Goal: Task Accomplishment & Management: Manage account settings

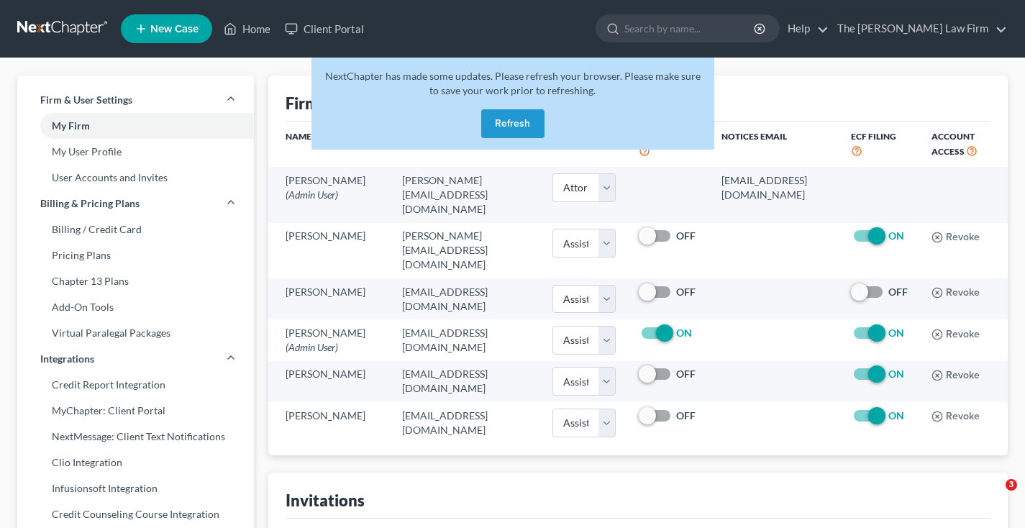
select select "0"
select select "2"
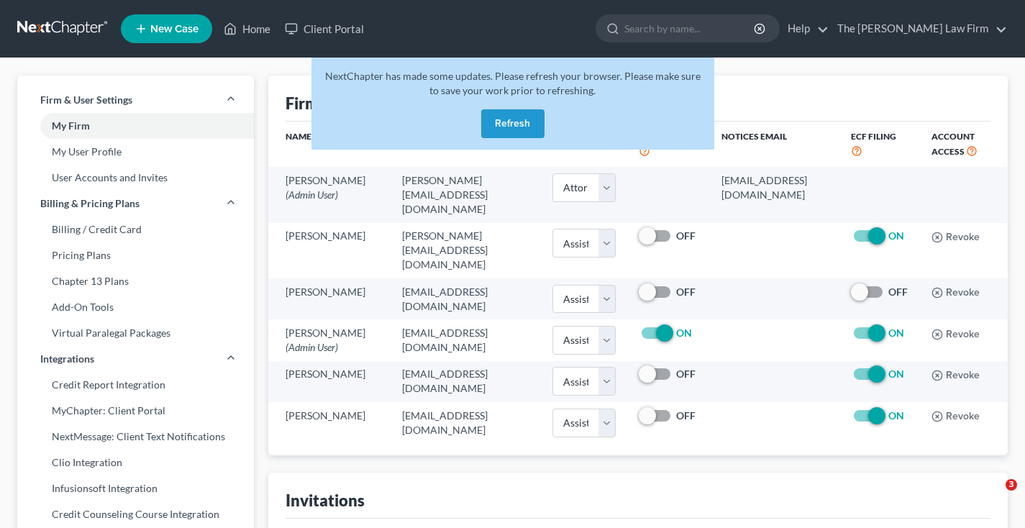
select select "2"
select select "assistant"
click at [510, 128] on button "Refresh" at bounding box center [512, 123] width 63 height 29
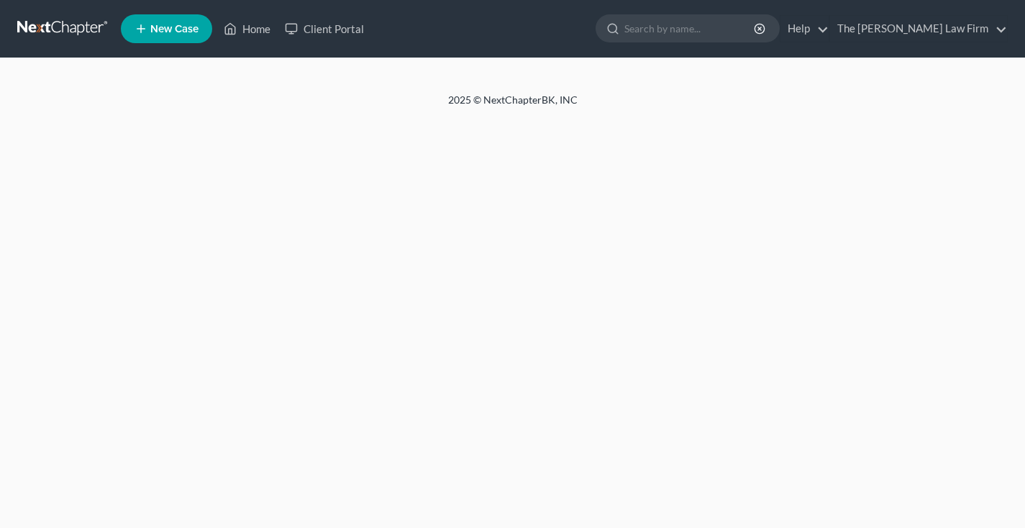
select select "0"
select select "2"
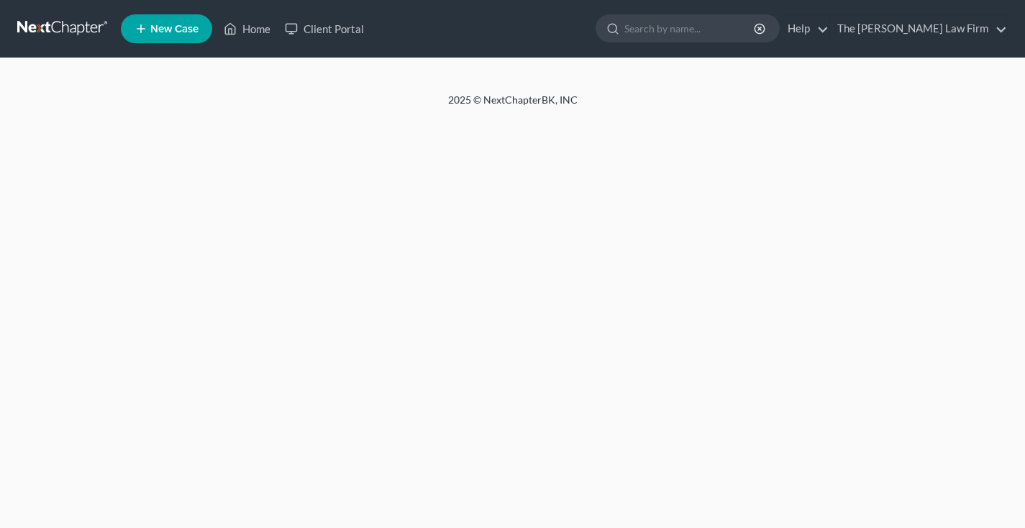
select select "2"
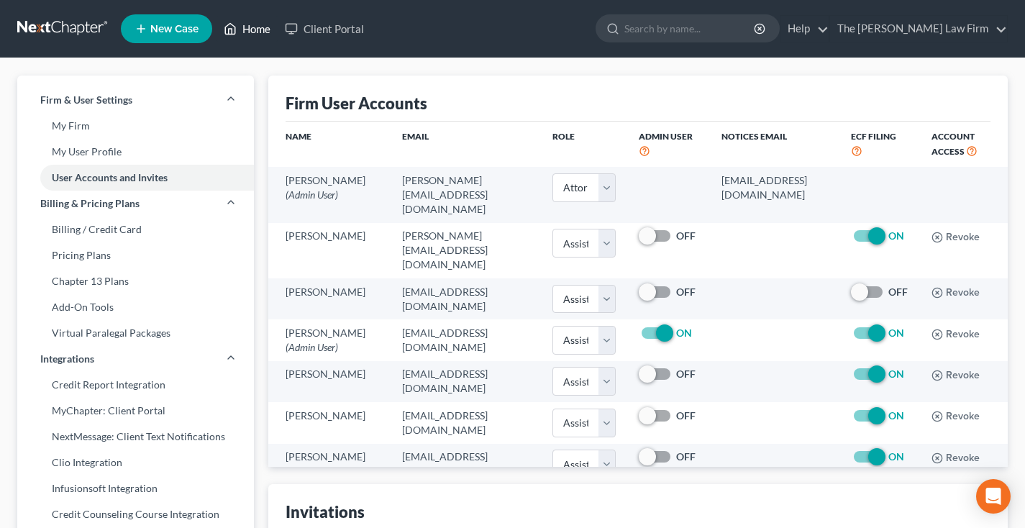
click at [254, 29] on link "Home" at bounding box center [247, 29] width 61 height 26
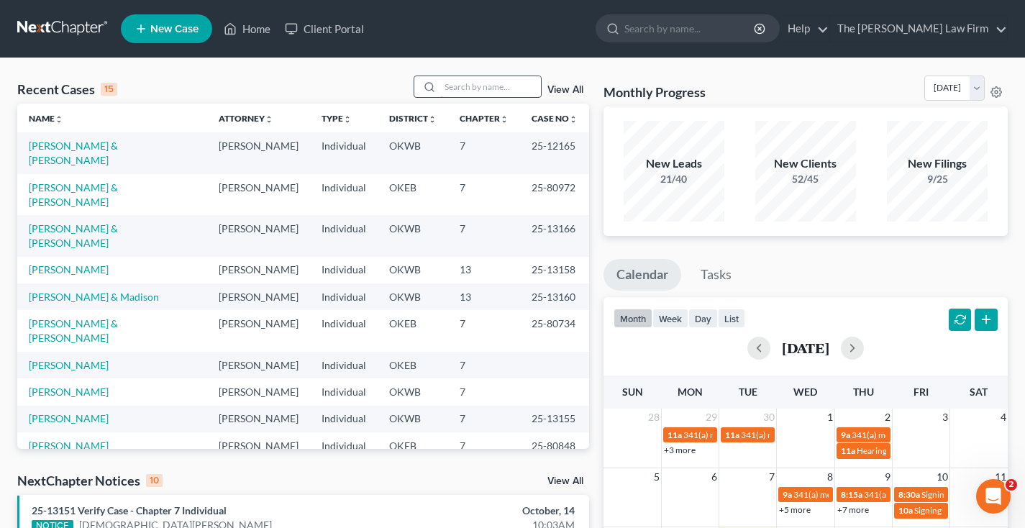
click at [496, 91] on input "search" at bounding box center [490, 86] width 101 height 21
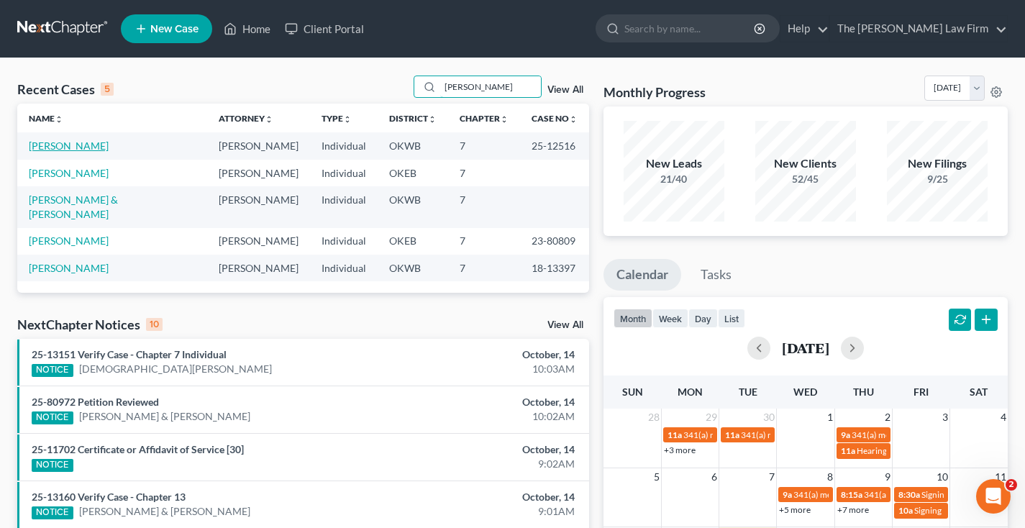
type input "wright"
click at [60, 147] on link "Wright, Abby" at bounding box center [69, 146] width 80 height 12
select select "4"
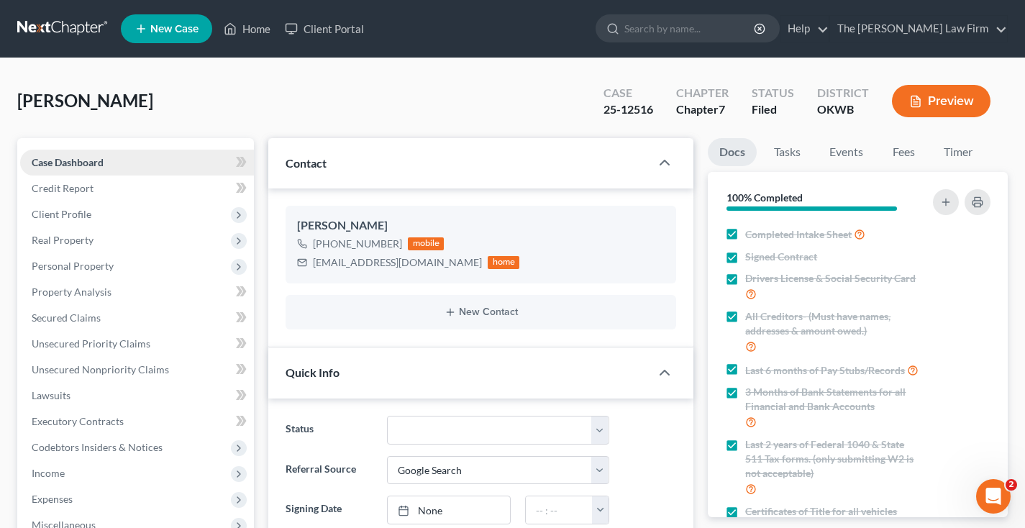
scroll to position [1375, 0]
click at [69, 319] on span "Secured Claims" at bounding box center [66, 318] width 69 height 12
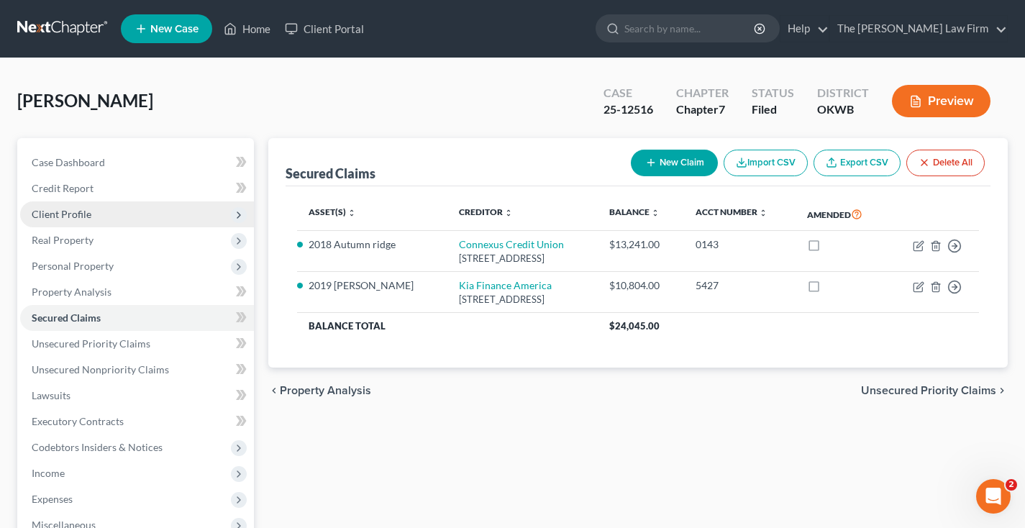
click at [81, 216] on span "Client Profile" at bounding box center [62, 214] width 60 height 12
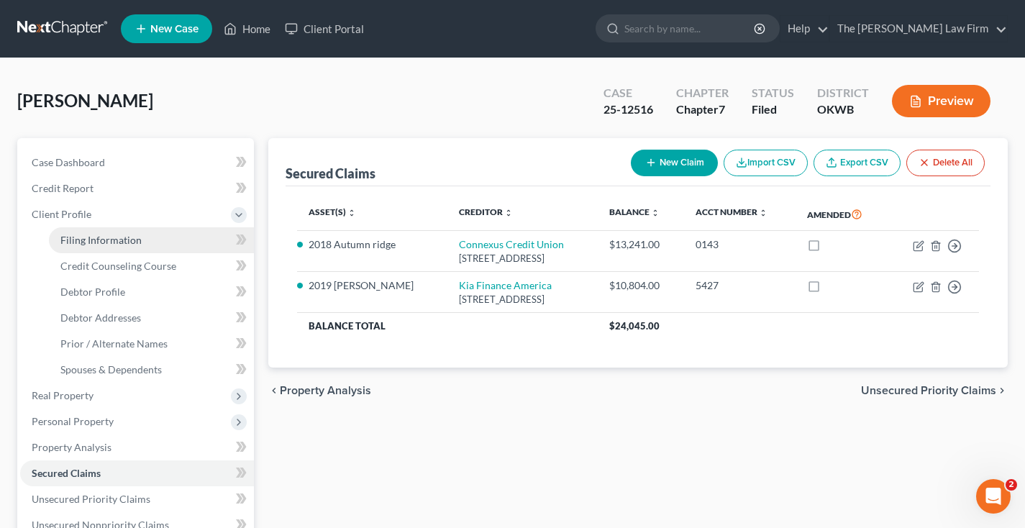
click at [95, 242] on span "Filing Information" at bounding box center [100, 240] width 81 height 12
select select "1"
select select "0"
select select "37"
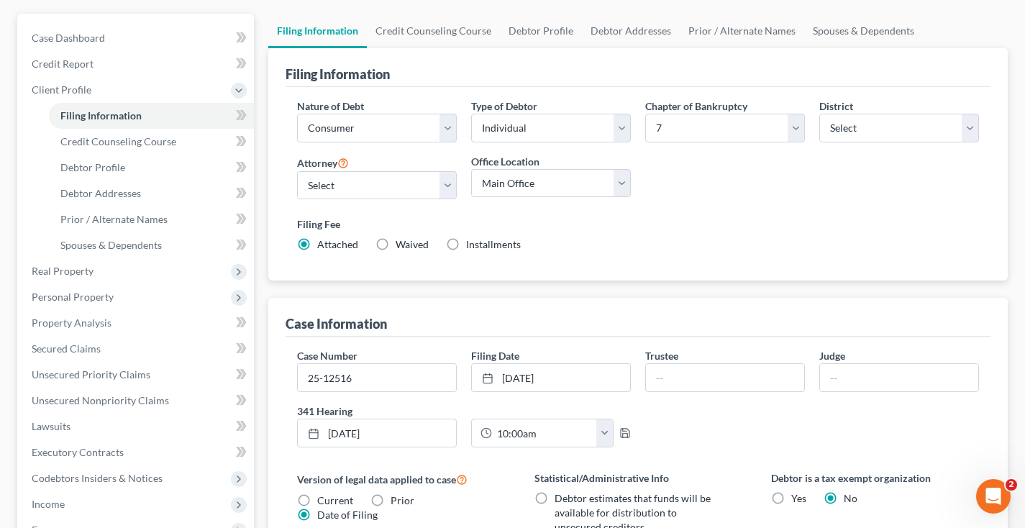
scroll to position [127, 0]
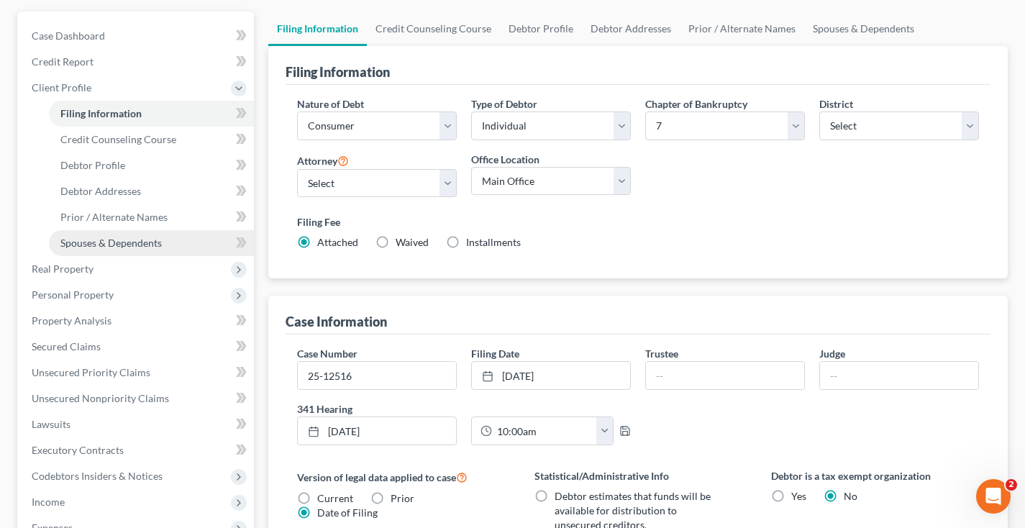
click at [139, 243] on span "Spouses & Dependents" at bounding box center [110, 243] width 101 height 12
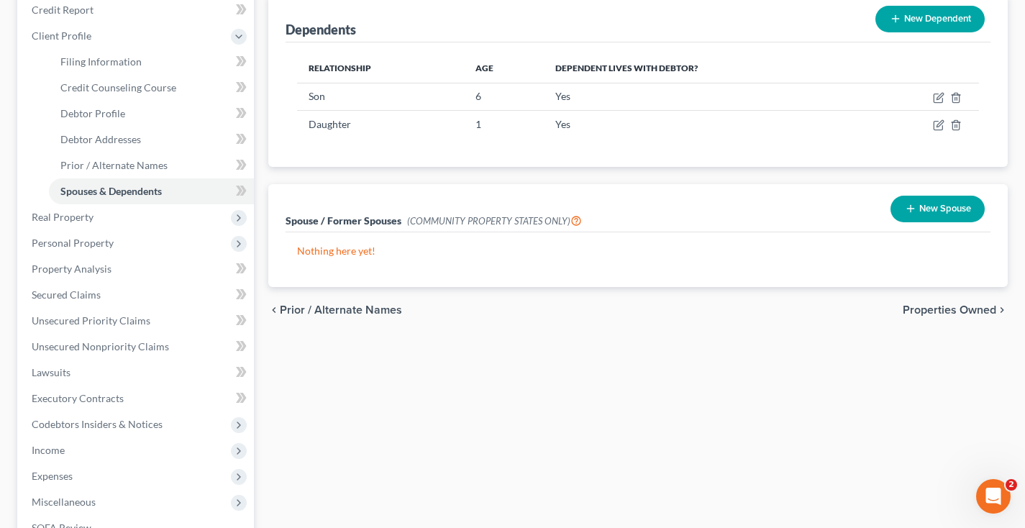
scroll to position [185, 0]
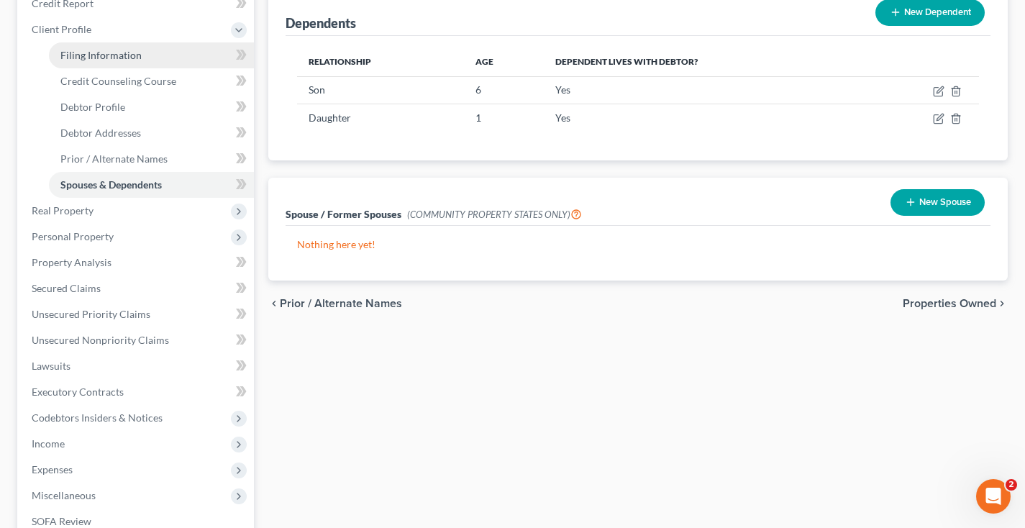
click at [95, 58] on span "Filing Information" at bounding box center [100, 55] width 81 height 12
select select "1"
select select "0"
select select "65"
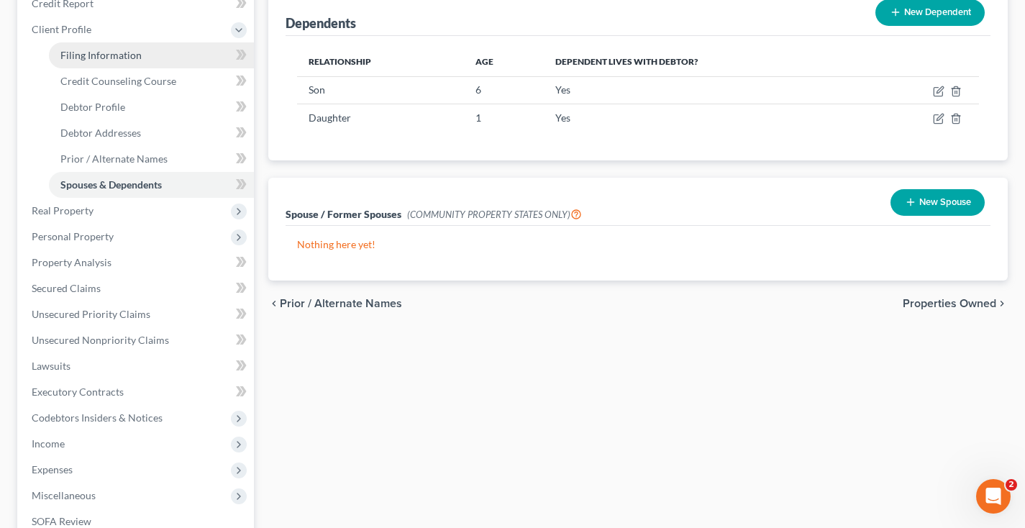
select select "0"
select select "37"
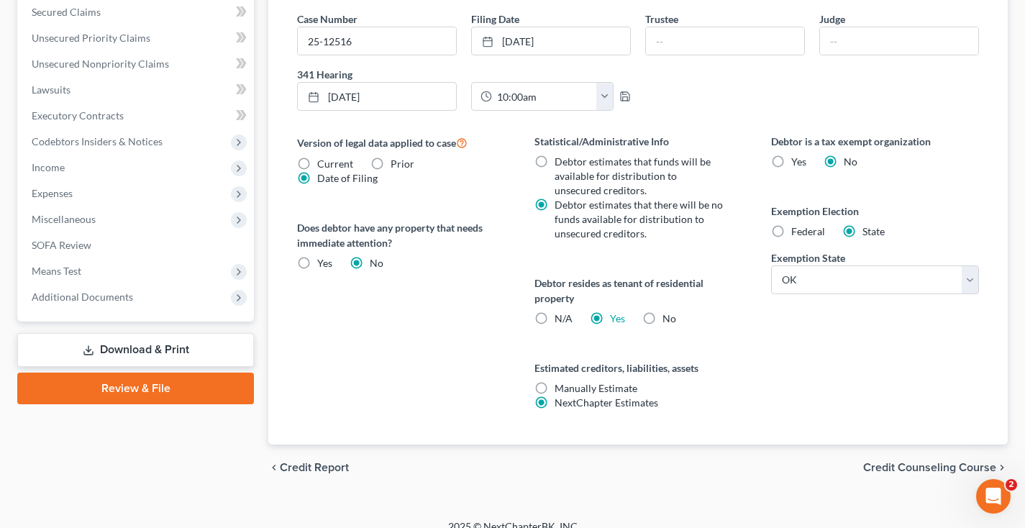
drag, startPoint x: 196, startPoint y: 297, endPoint x: 149, endPoint y: 320, distance: 52.8
click at [181, 298] on span "Additional Documents" at bounding box center [137, 297] width 234 height 26
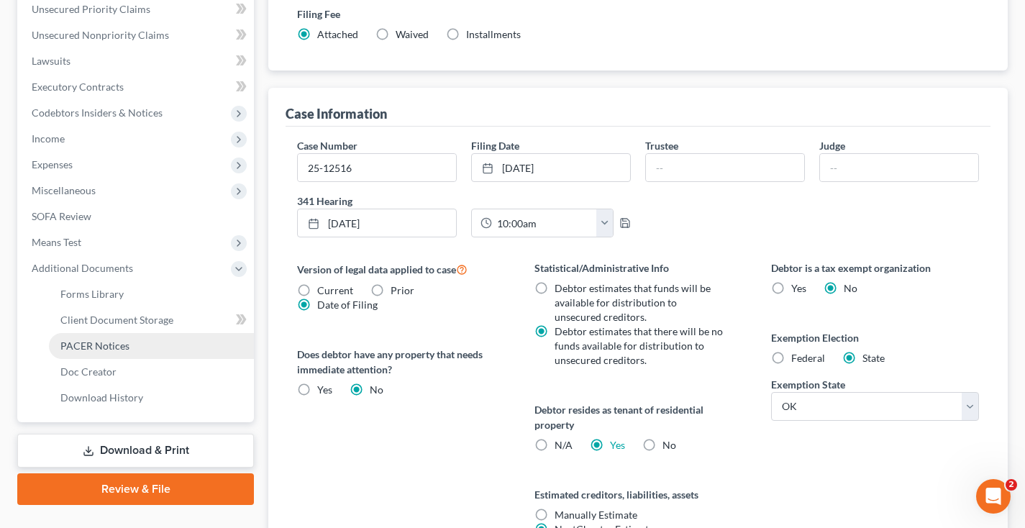
scroll to position [306, 0]
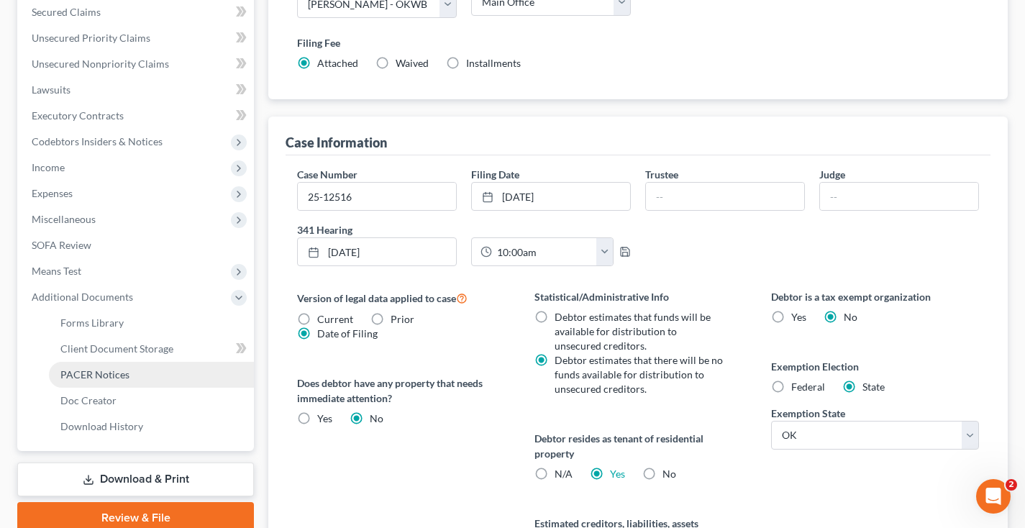
click at [100, 374] on span "PACER Notices" at bounding box center [94, 374] width 69 height 12
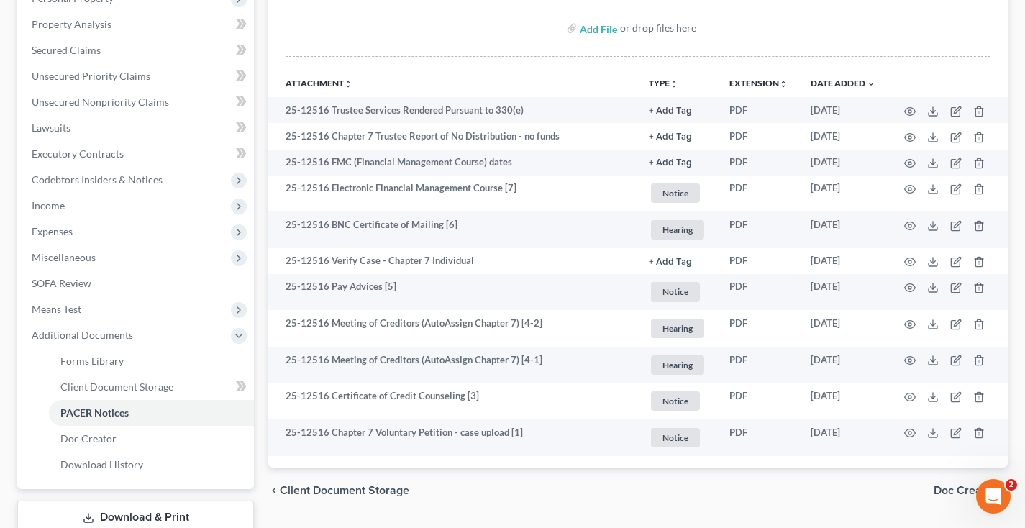
scroll to position [268, 0]
click at [90, 361] on span "Forms Library" at bounding box center [91, 360] width 63 height 12
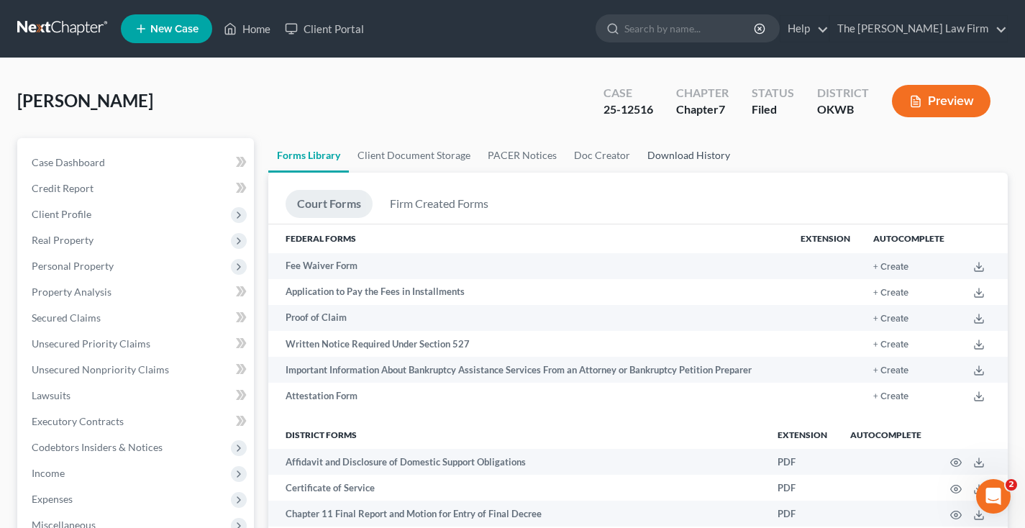
click at [694, 155] on link "Download History" at bounding box center [689, 155] width 100 height 35
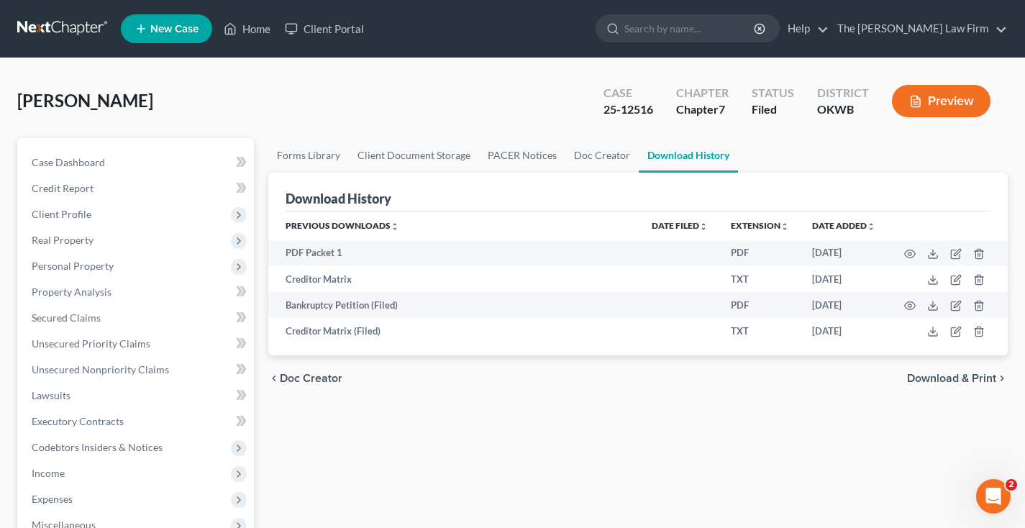
click at [1022, 163] on div "Wright, Abby Upgraded Case 25-12516 Chapter Chapter 7 Status Filed District OKW…" at bounding box center [512, 463] width 1025 height 810
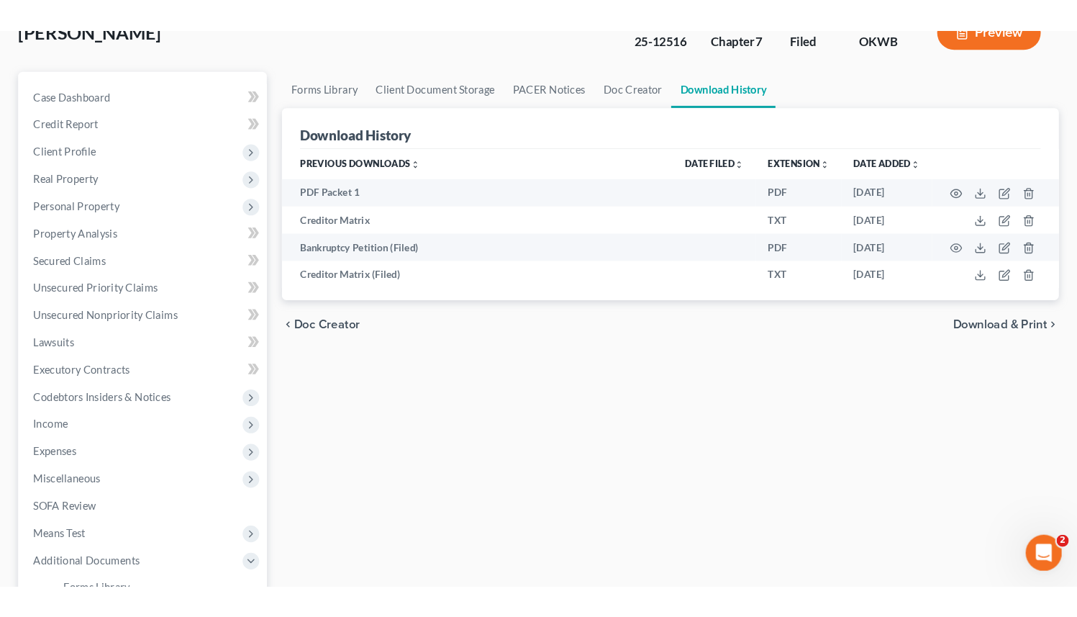
scroll to position [94, 0]
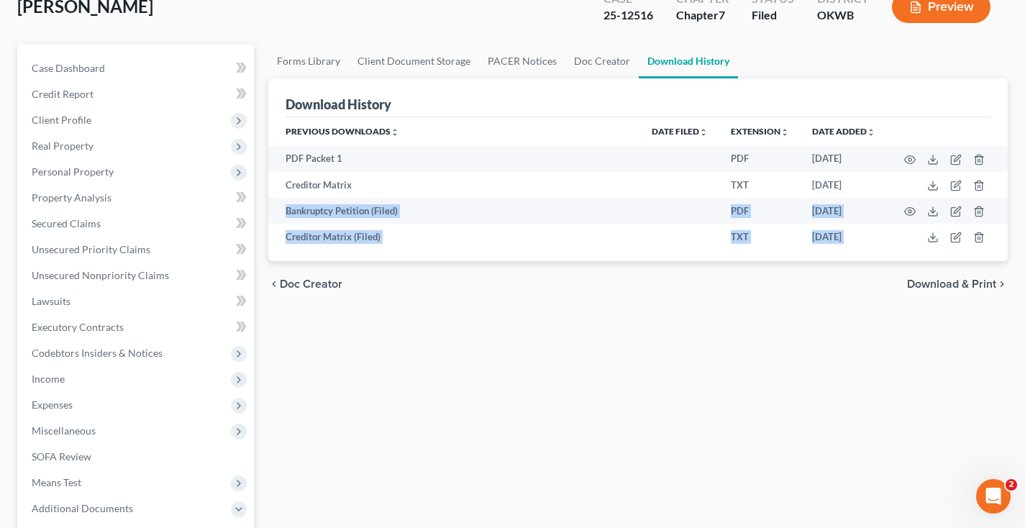
drag, startPoint x: 988, startPoint y: 186, endPoint x: 848, endPoint y: 291, distance: 174.3
click at [850, 290] on ui-view "Forms Library Client Document Storage PACER Notices Doc Creator Download Histor…" at bounding box center [638, 175] width 740 height 263
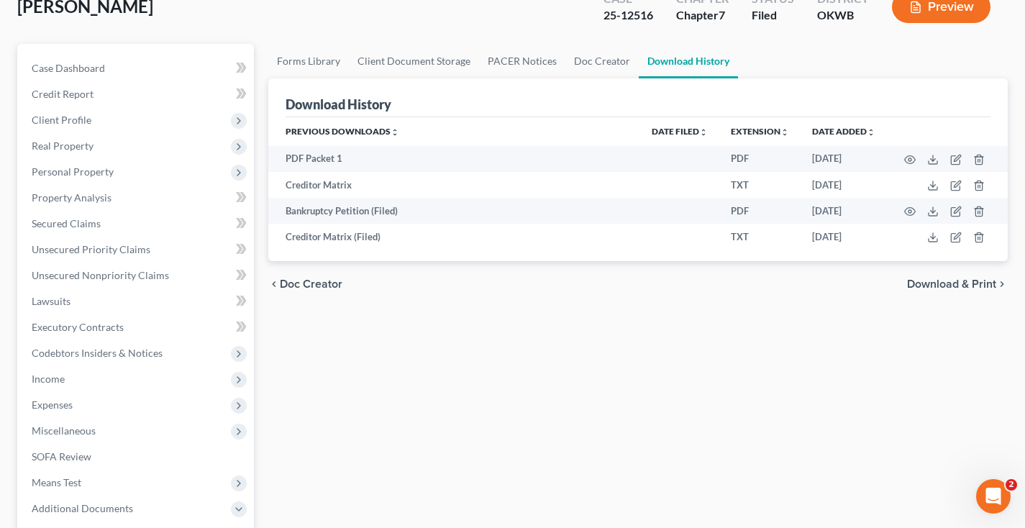
click at [206, 20] on div "Wright, Abby Upgraded Case 25-12516 Chapter Chapter 7 Status Filed District OKW…" at bounding box center [512, 12] width 991 height 63
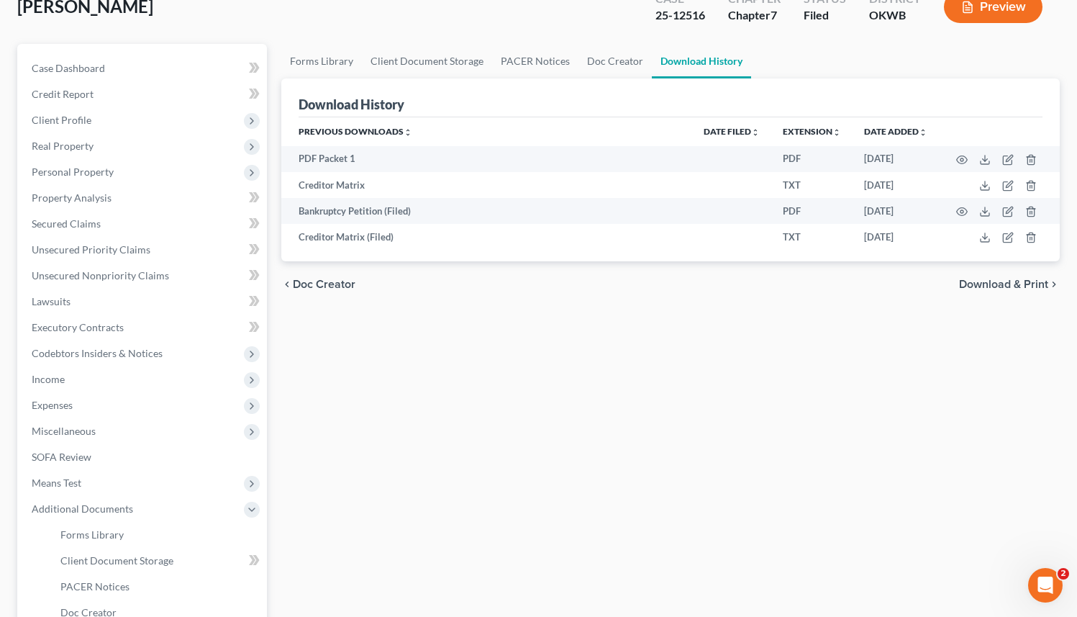
scroll to position [0, 0]
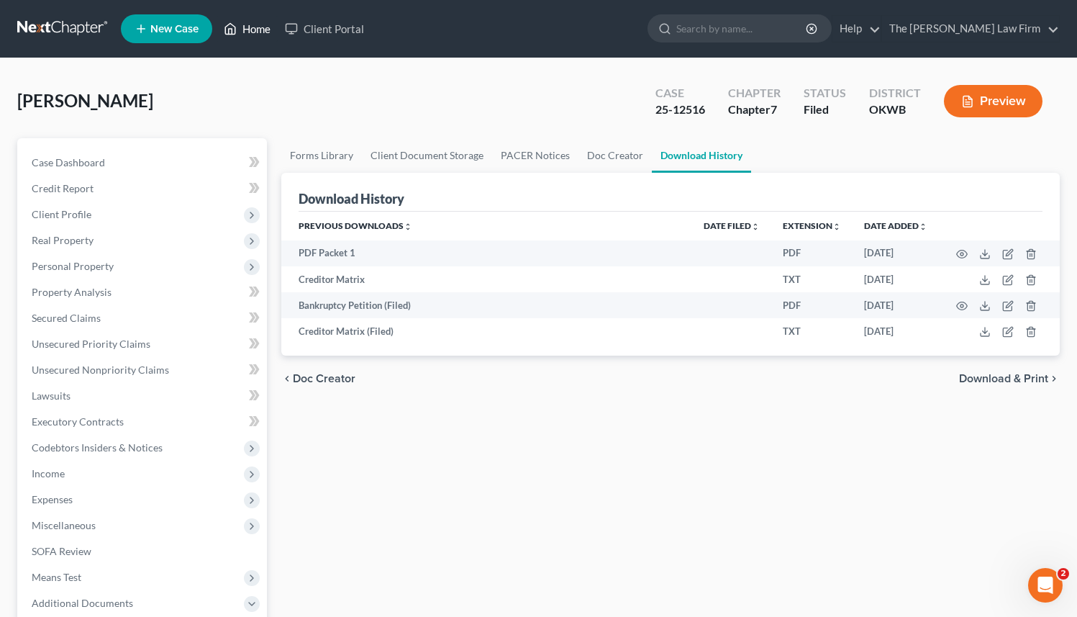
click at [253, 31] on link "Home" at bounding box center [247, 29] width 61 height 26
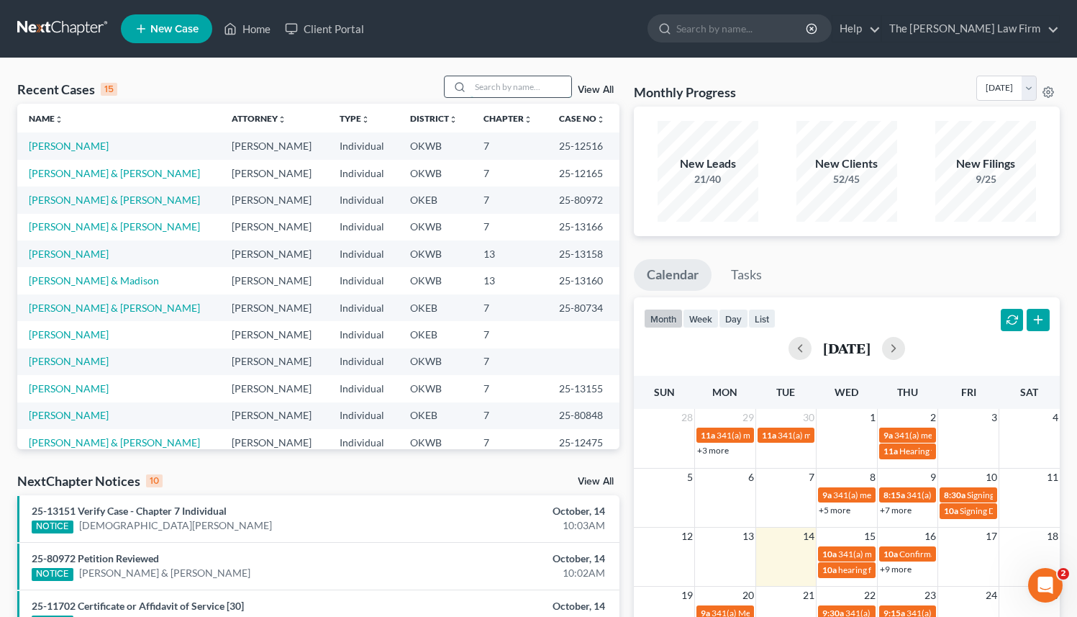
click at [505, 86] on input "search" at bounding box center [521, 86] width 101 height 21
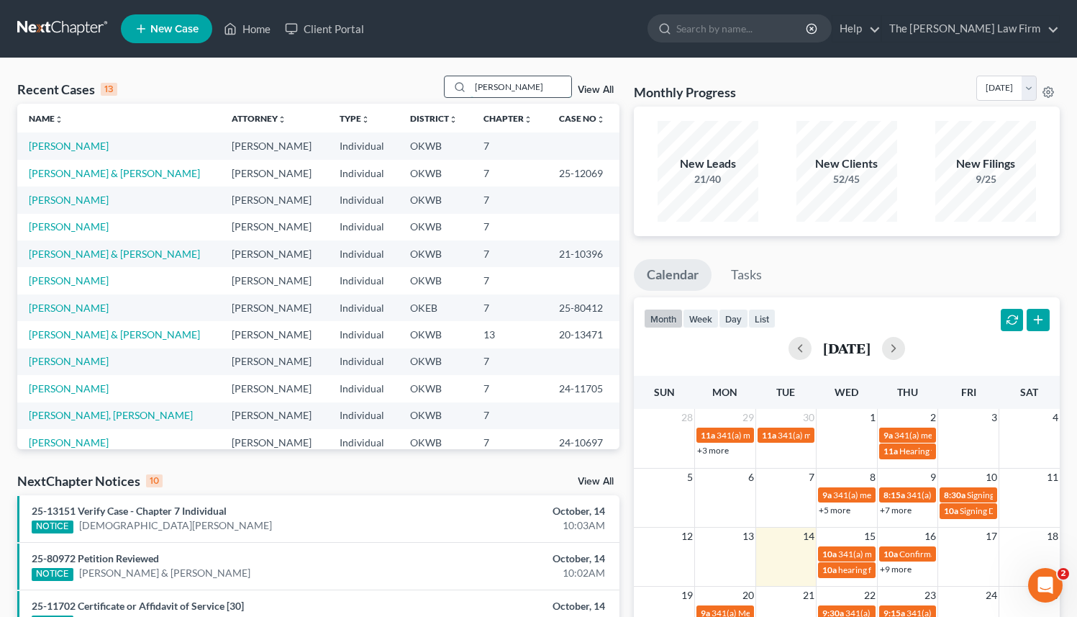
type input "JOHNSON"
click at [83, 255] on link "Johnson, Mark & Glynita" at bounding box center [114, 254] width 171 height 12
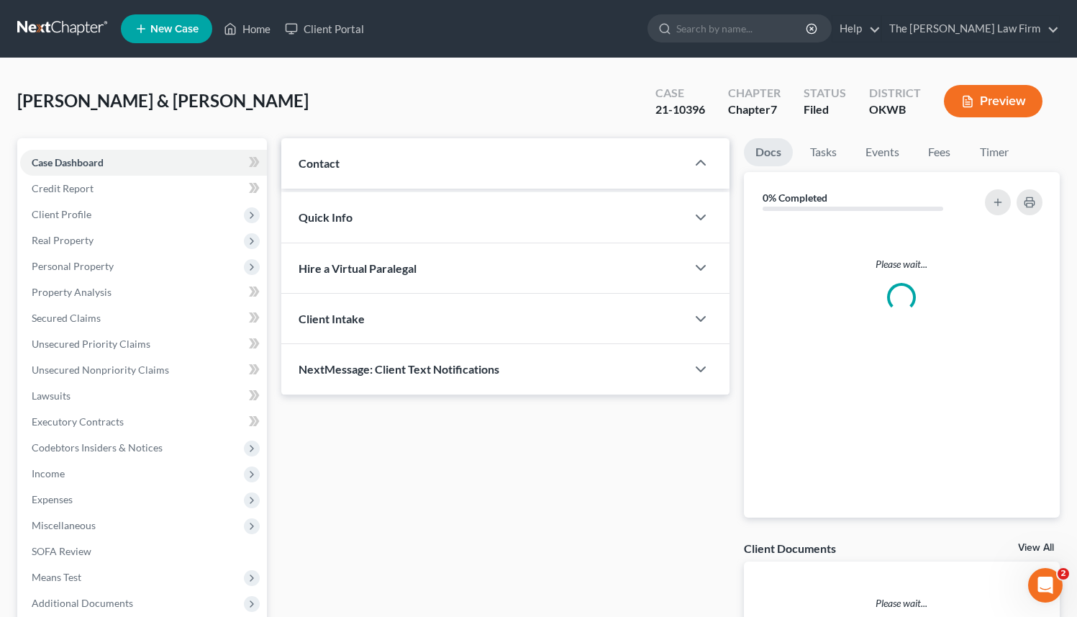
click at [83, 255] on span "Personal Property" at bounding box center [143, 266] width 247 height 26
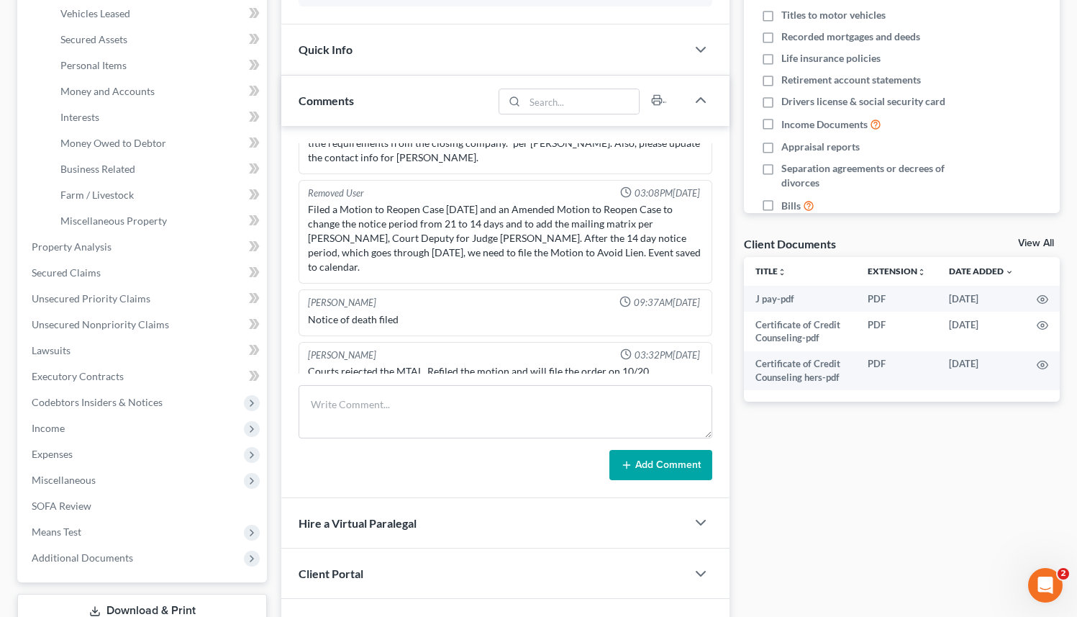
scroll to position [305, 0]
click at [119, 527] on span "Additional Documents" at bounding box center [82, 556] width 101 height 12
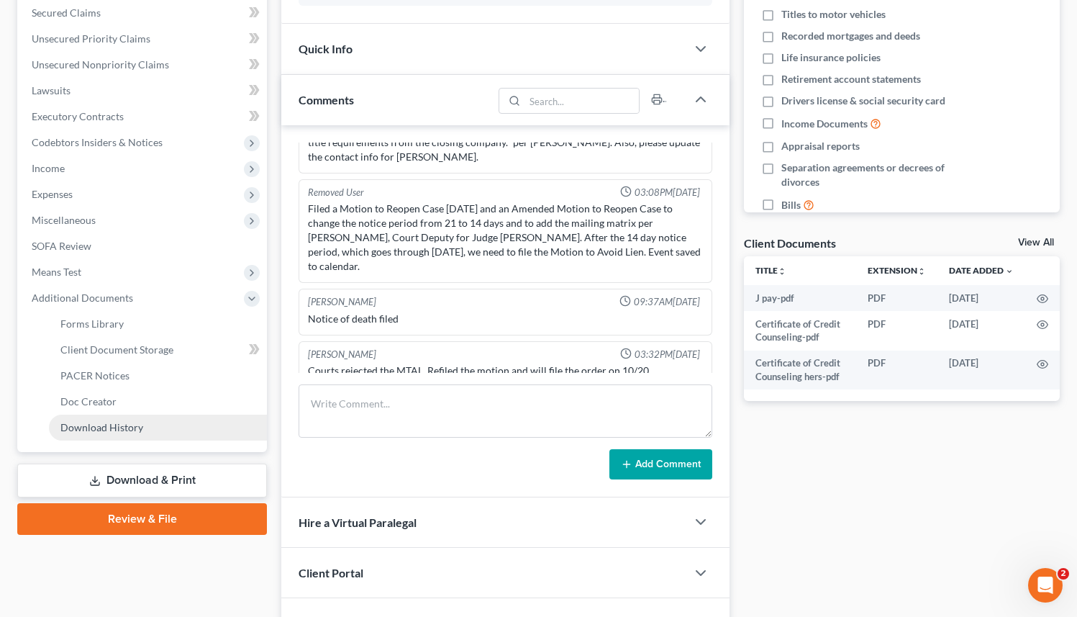
click at [119, 427] on span "Download History" at bounding box center [101, 427] width 83 height 12
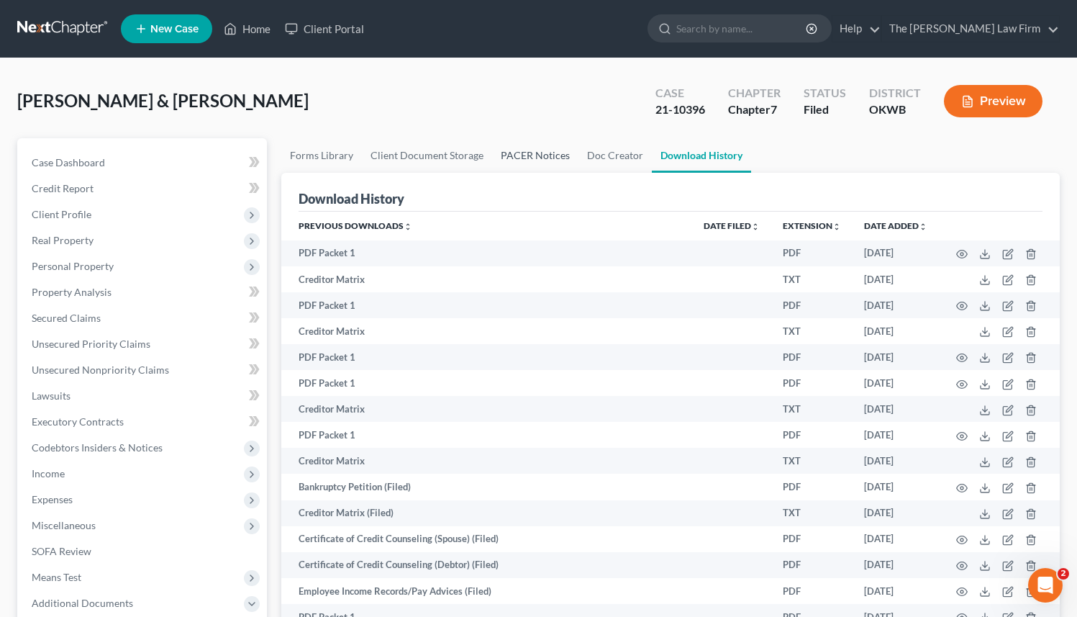
click at [530, 150] on link "PACER Notices" at bounding box center [535, 155] width 86 height 35
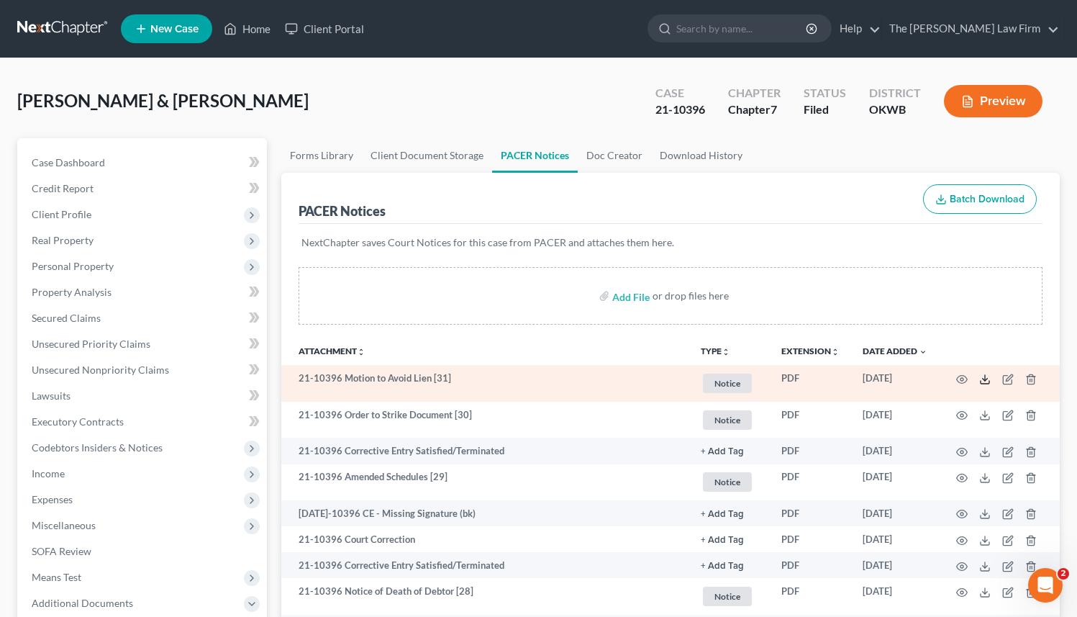
click at [986, 378] on polyline at bounding box center [985, 379] width 5 height 2
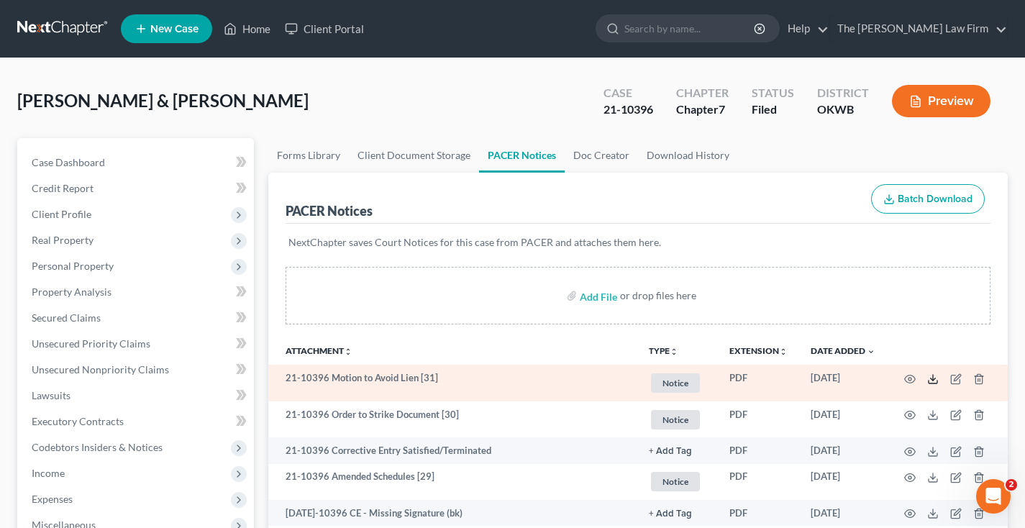
click at [933, 378] on line at bounding box center [933, 378] width 0 height 6
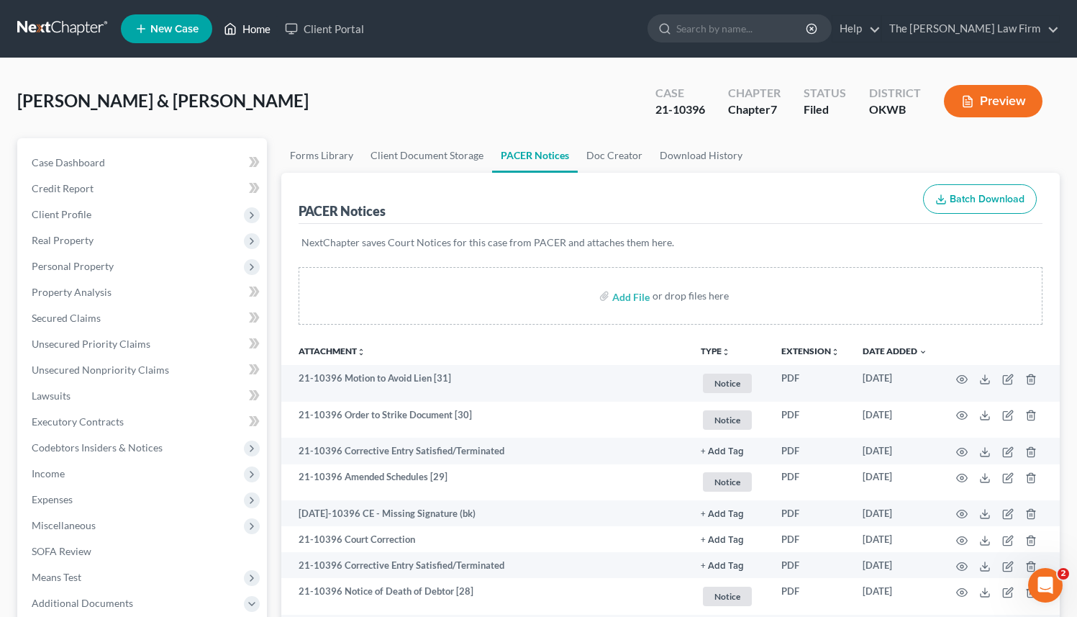
click at [248, 29] on link "Home" at bounding box center [247, 29] width 61 height 26
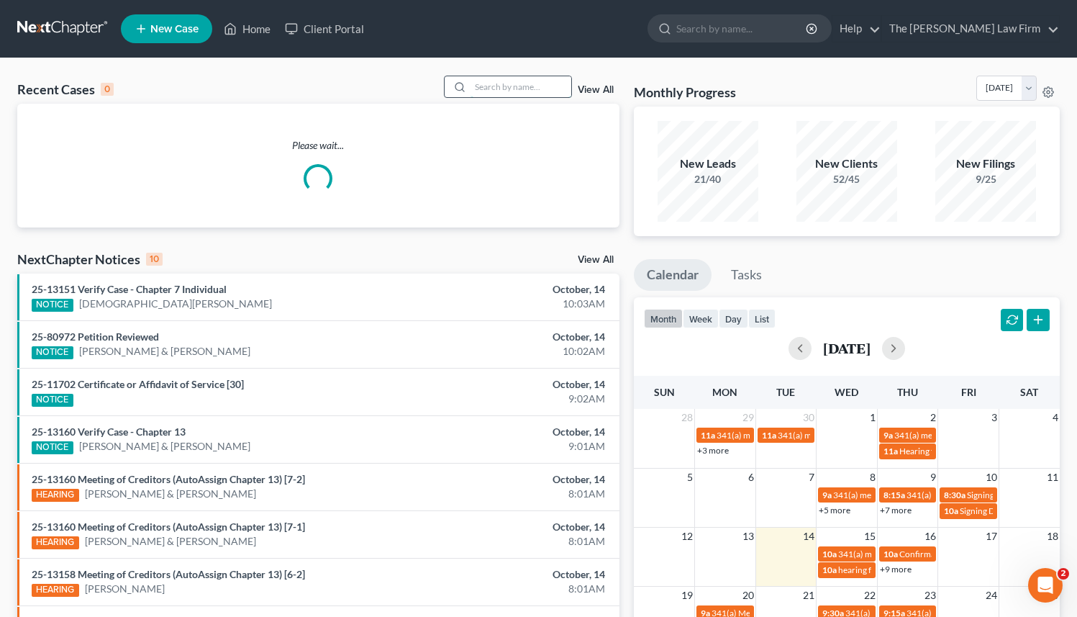
click at [493, 87] on input "search" at bounding box center [521, 86] width 101 height 21
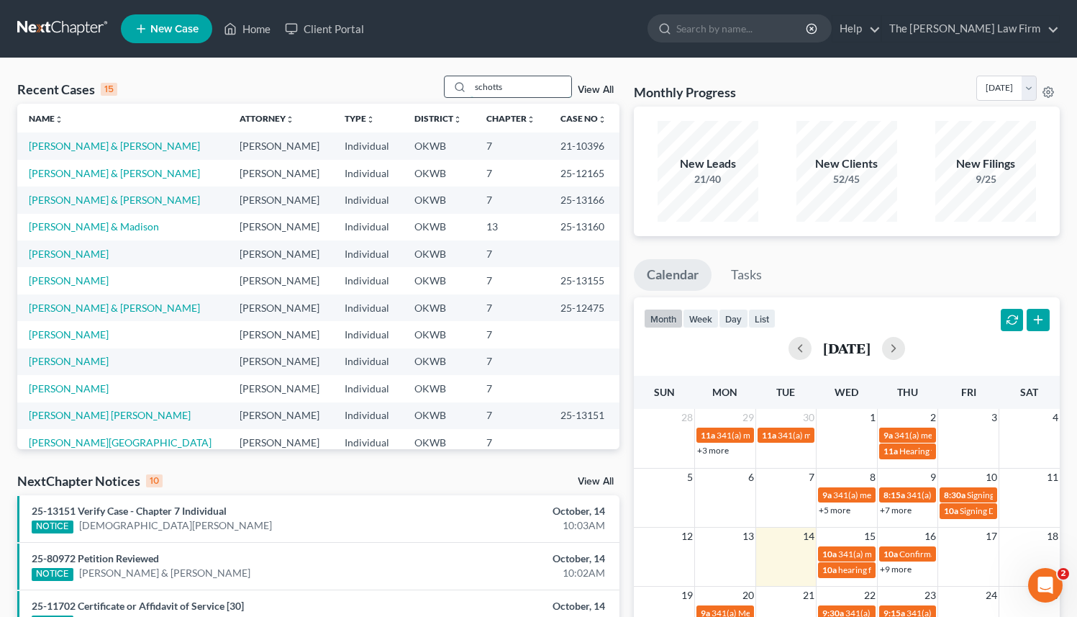
type input "schotts"
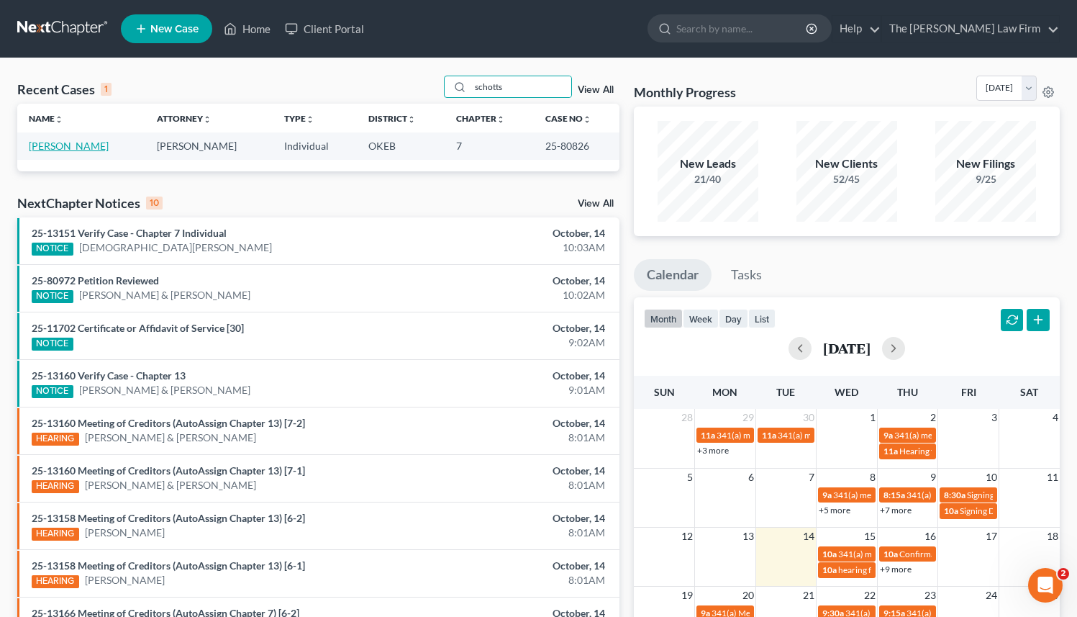
click at [59, 145] on link "Schotts, Erin" at bounding box center [69, 146] width 80 height 12
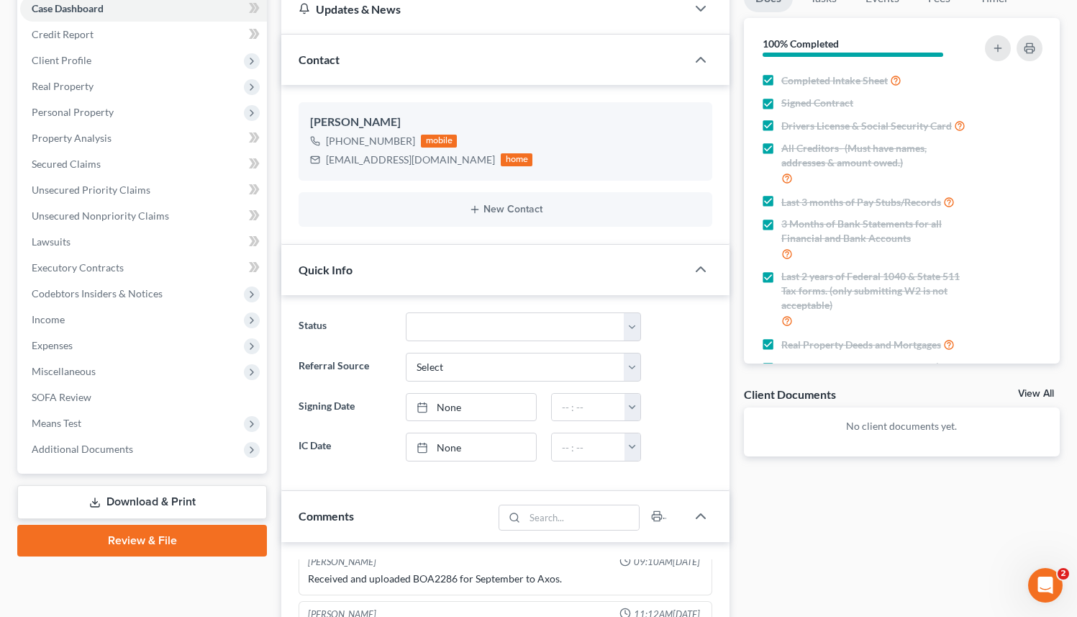
scroll to position [162, 0]
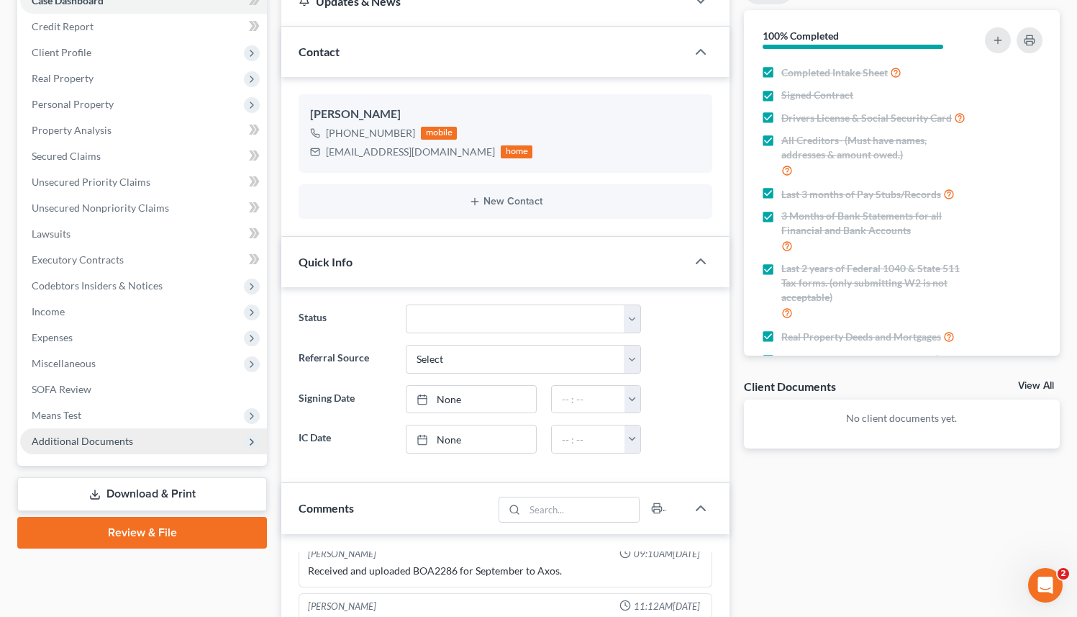
click at [137, 440] on span "Additional Documents" at bounding box center [143, 441] width 247 height 26
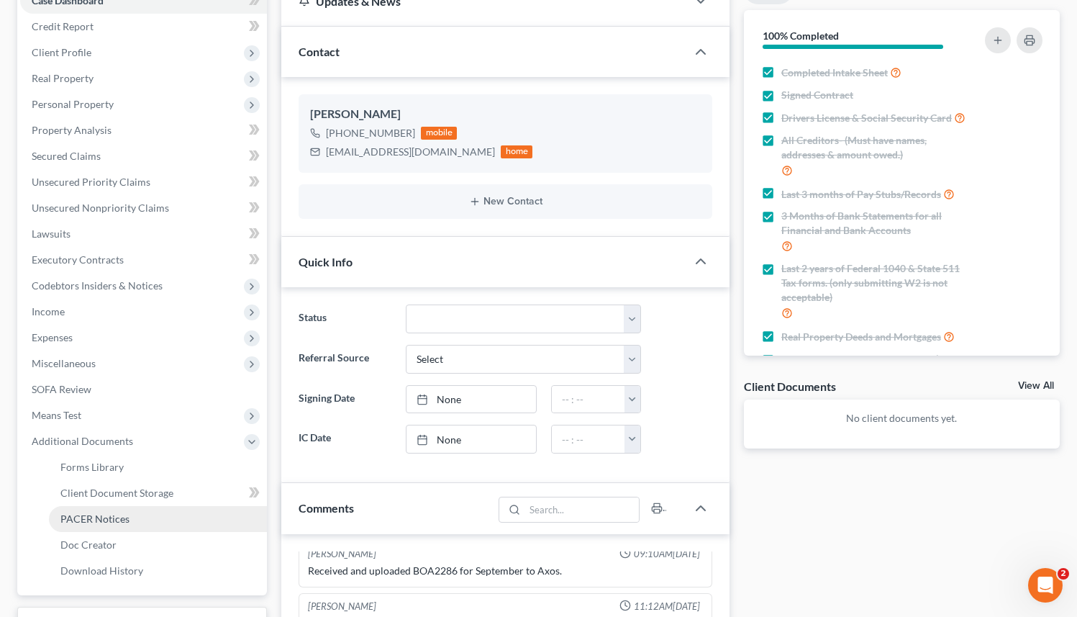
click at [126, 514] on span "PACER Notices" at bounding box center [94, 518] width 69 height 12
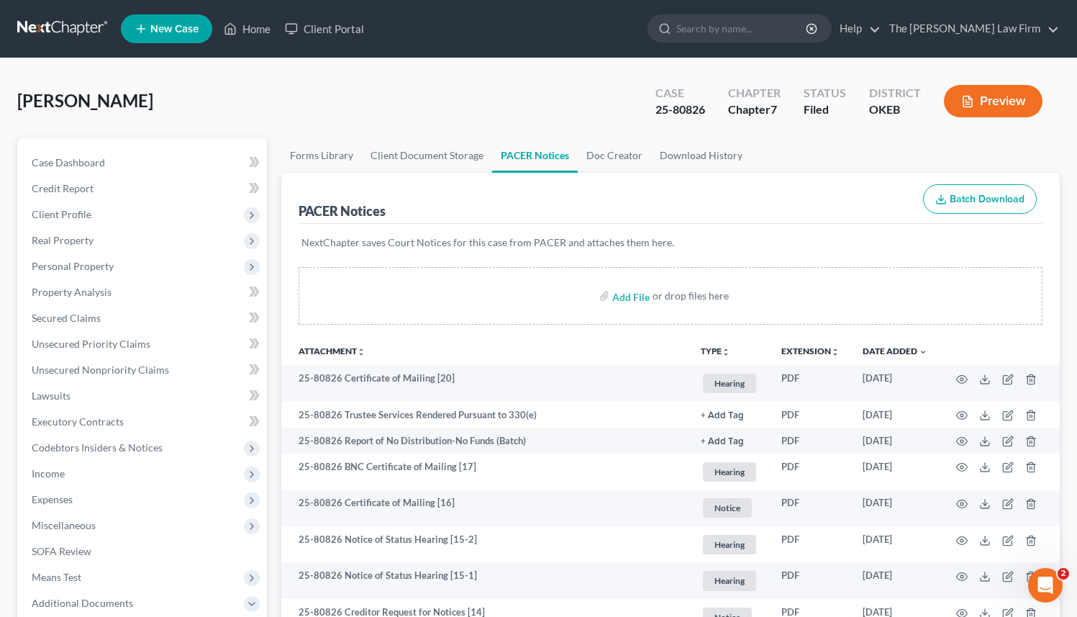
click at [788, 258] on div "NextChapter saves Court Notices for this case from PACER and attaches them here." at bounding box center [671, 251] width 744 height 55
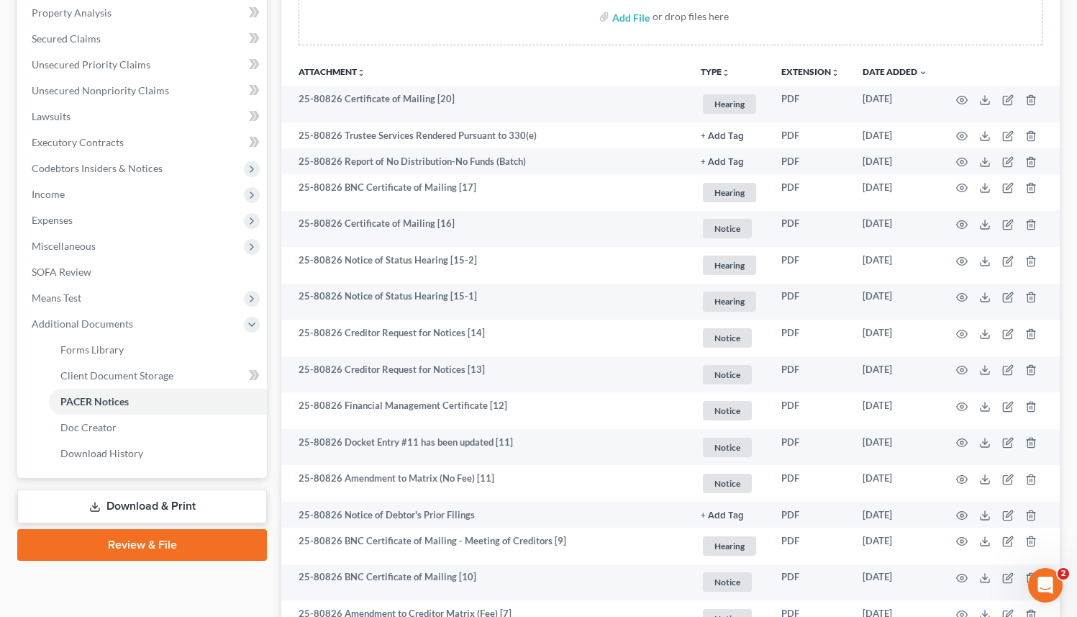
scroll to position [277, 0]
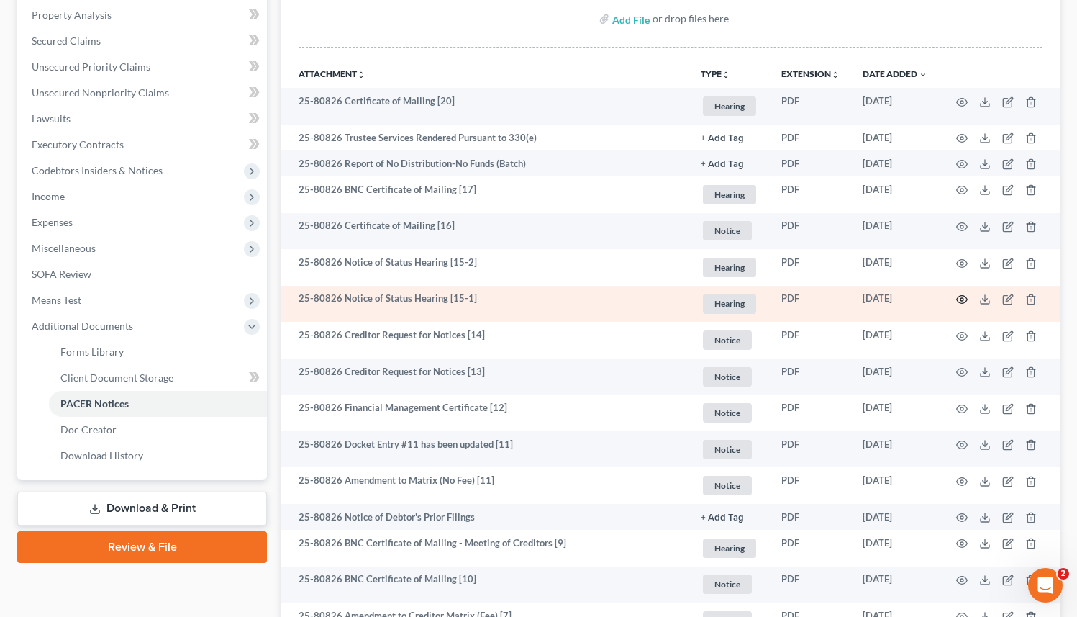
click at [964, 298] on icon "button" at bounding box center [962, 300] width 12 height 12
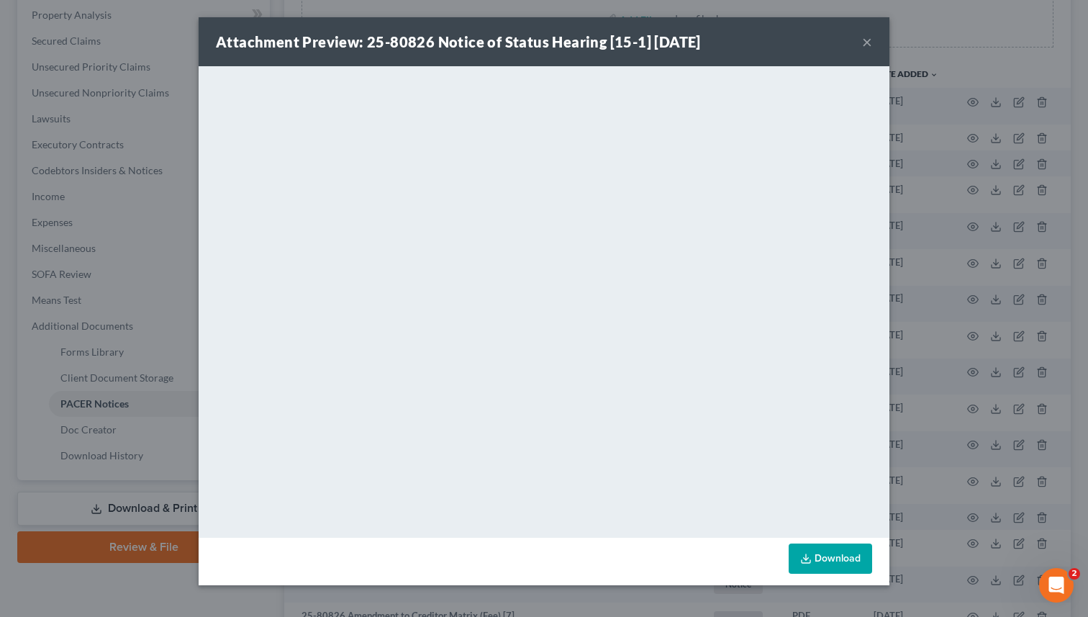
click at [868, 42] on button "×" at bounding box center [867, 41] width 10 height 17
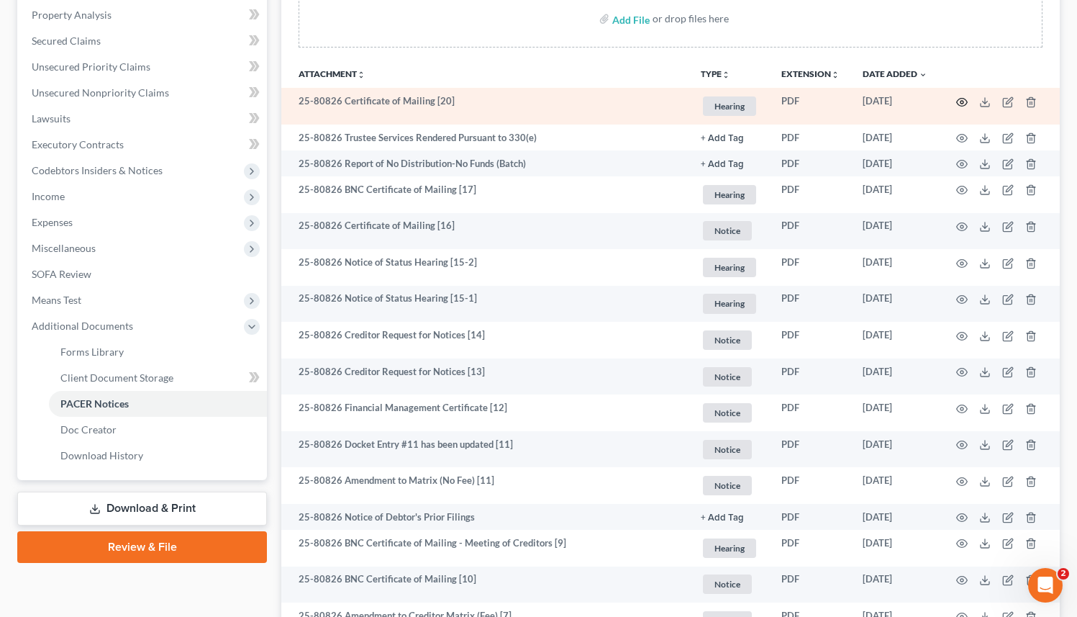
click at [961, 101] on circle "button" at bounding box center [962, 102] width 3 height 3
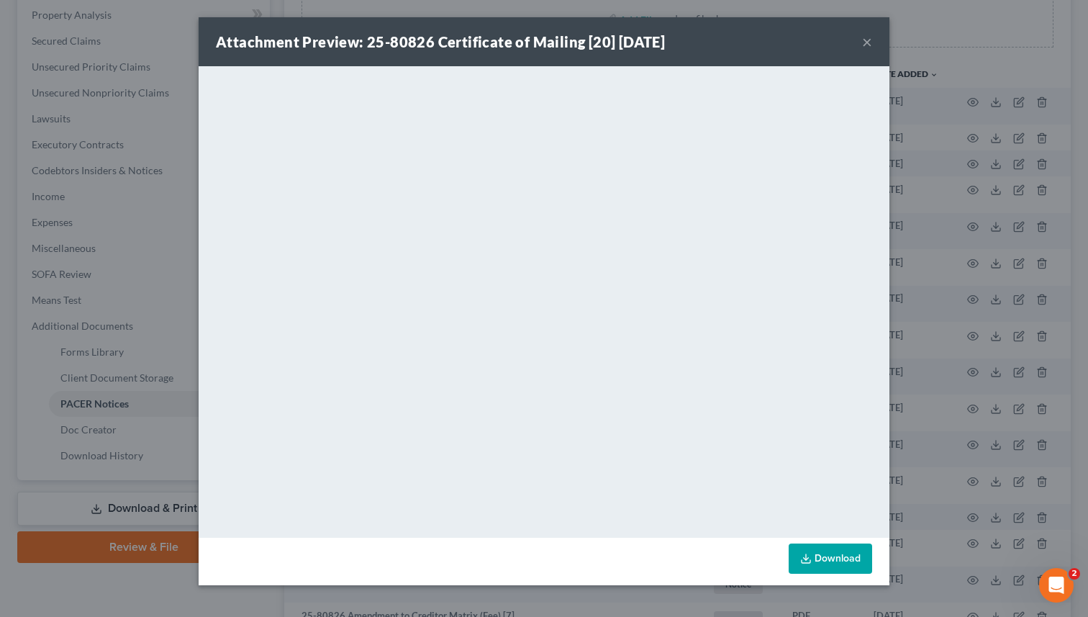
click at [865, 42] on button "×" at bounding box center [867, 41] width 10 height 17
